Goal: Task Accomplishment & Management: Manage account settings

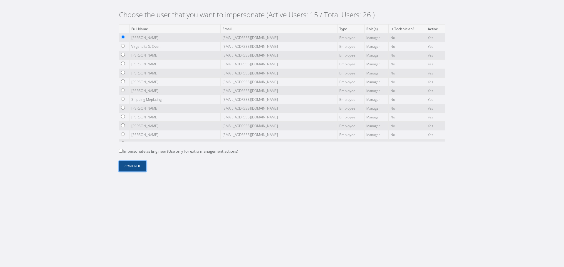
click at [129, 165] on button "Continue" at bounding box center [132, 166] width 27 height 10
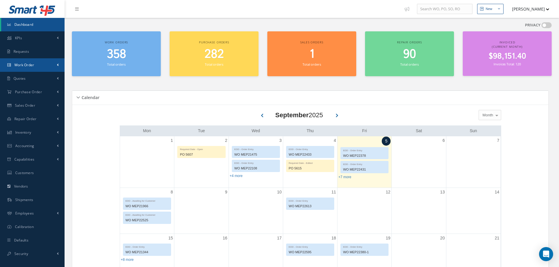
click at [43, 68] on link "Work Order" at bounding box center [32, 65] width 65 height 14
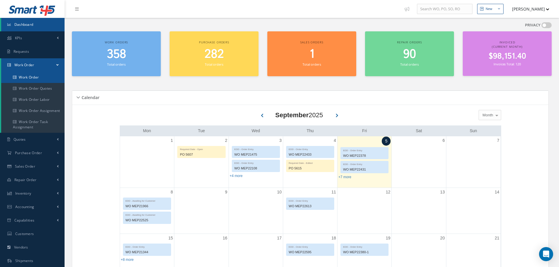
click at [42, 82] on link "Work Order" at bounding box center [32, 77] width 63 height 11
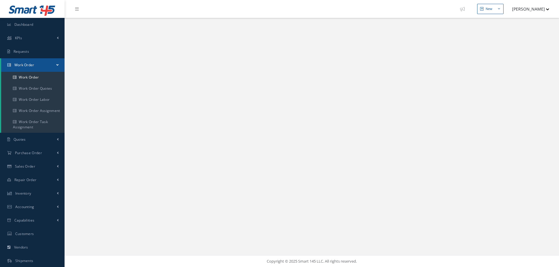
select select "25"
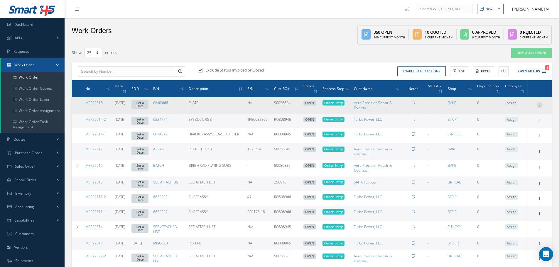
click at [539, 105] on icon at bounding box center [540, 104] width 6 height 5
click at [533, 116] on link "Edit" at bounding box center [513, 117] width 46 height 8
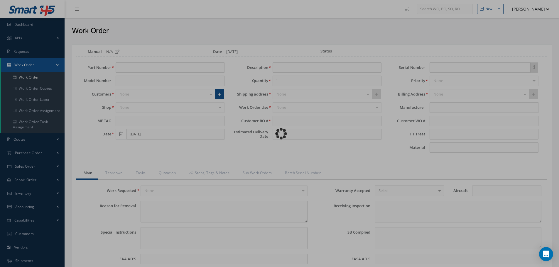
type input "GA62668"
type input "PLATE"
type input "50056854"
type input "NA"
type textarea "NONE"
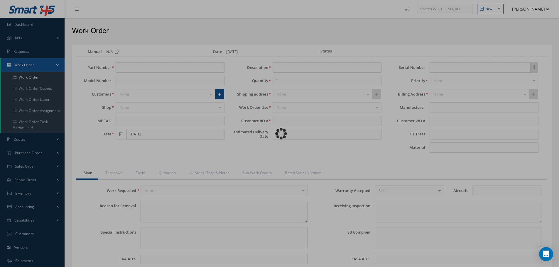
type textarea "PLEASE SEE R.O. FOR DETAILS"
type input "NONE"
type textarea "NO VISUAL DAMAGE"
type textarea "NONE"
type input "NONE"
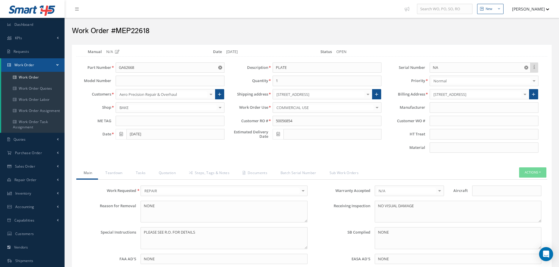
select select "25"
